Goal: Transaction & Acquisition: Purchase product/service

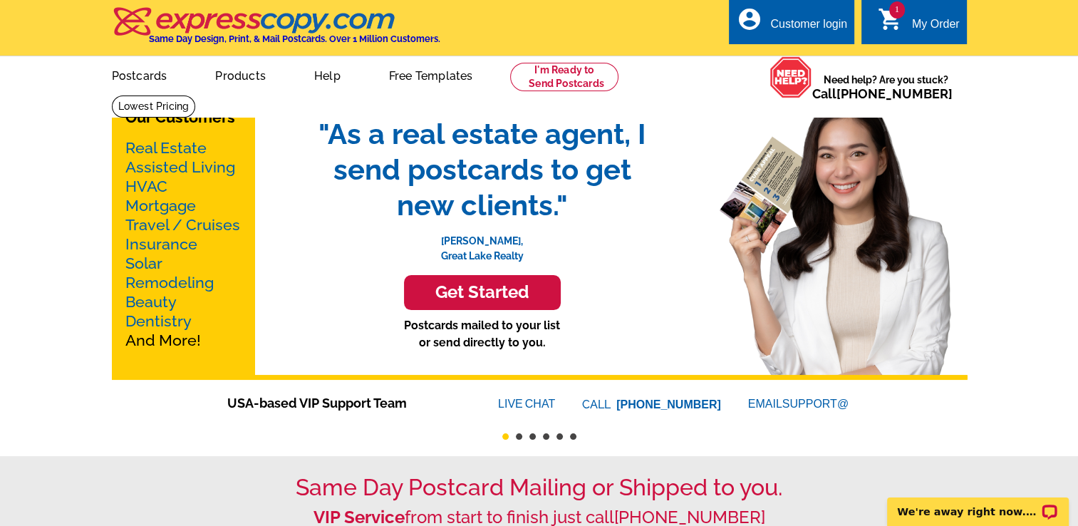
click at [904, 18] on link "1 shopping_cart My Order" at bounding box center [919, 25] width 82 height 18
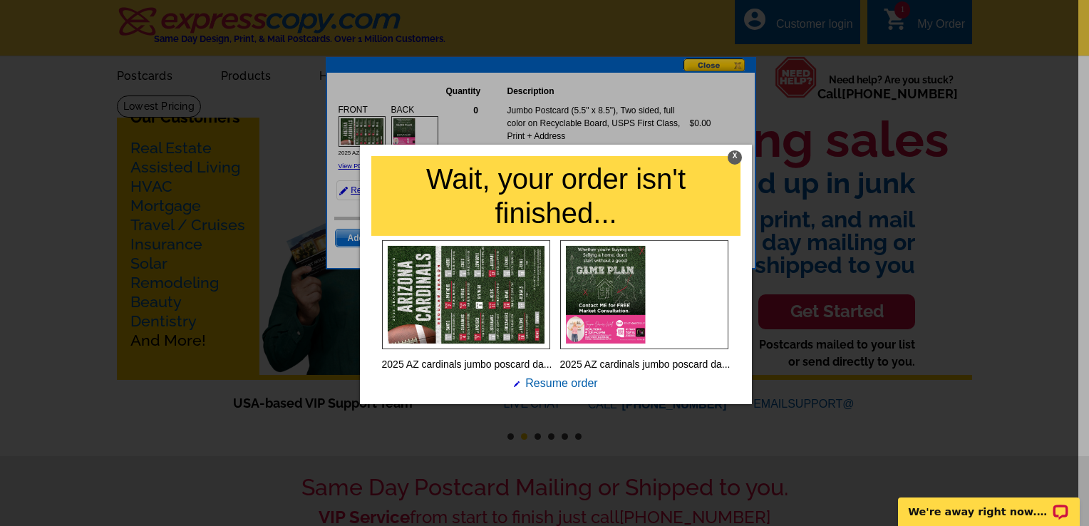
click at [730, 157] on div "X" at bounding box center [735, 157] width 14 height 14
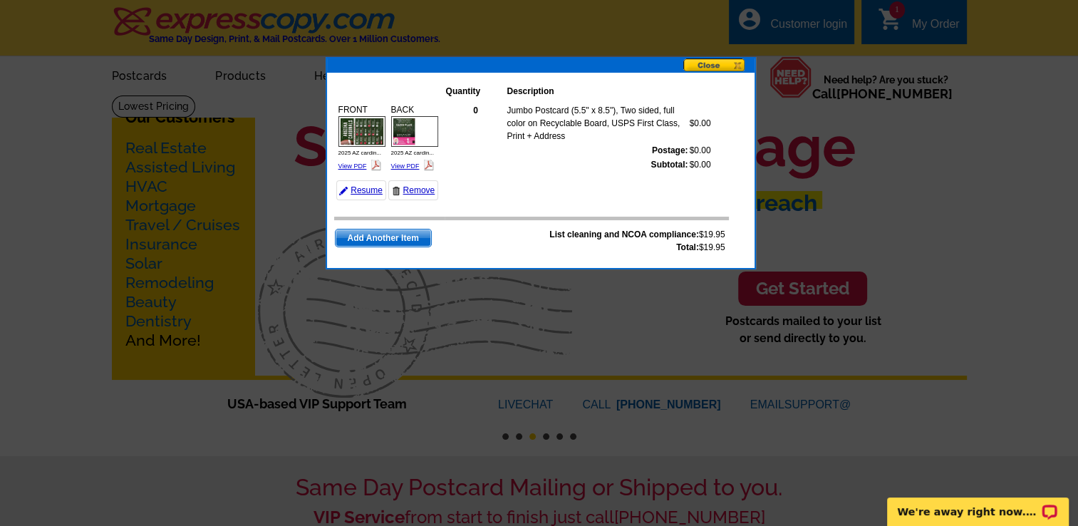
click at [714, 66] on button at bounding box center [718, 65] width 71 height 15
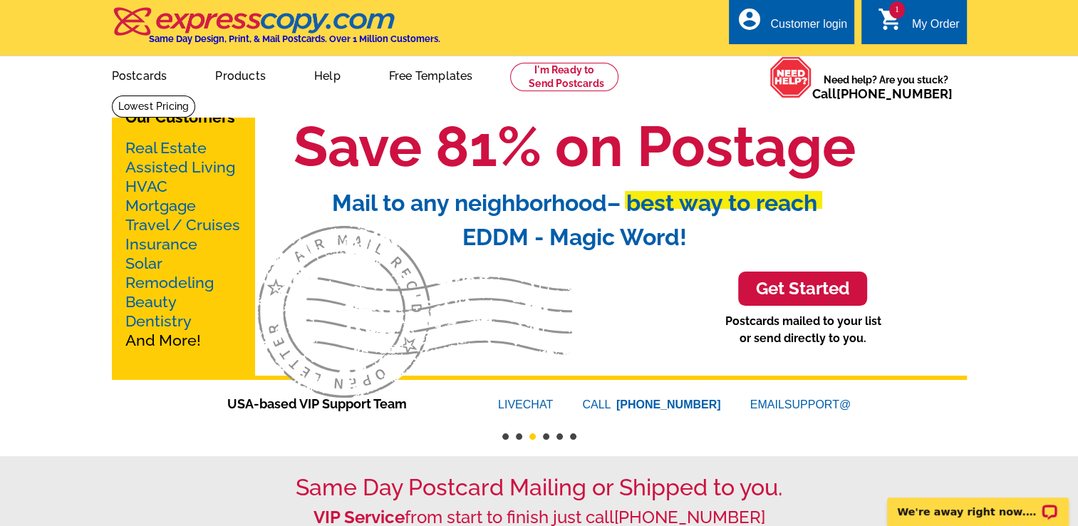
click at [896, 38] on div "1 shopping_cart My Order" at bounding box center [914, 21] width 105 height 45
click at [896, 22] on icon "shopping_cart" at bounding box center [891, 19] width 26 height 26
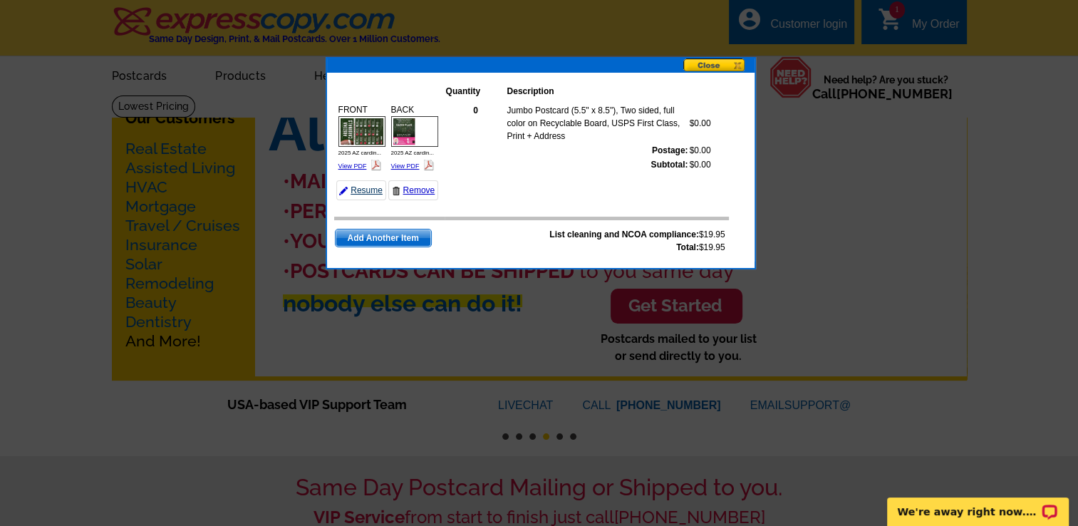
click at [356, 192] on link "Resume" at bounding box center [361, 190] width 50 height 20
